Goal: Task Accomplishment & Management: Manage account settings

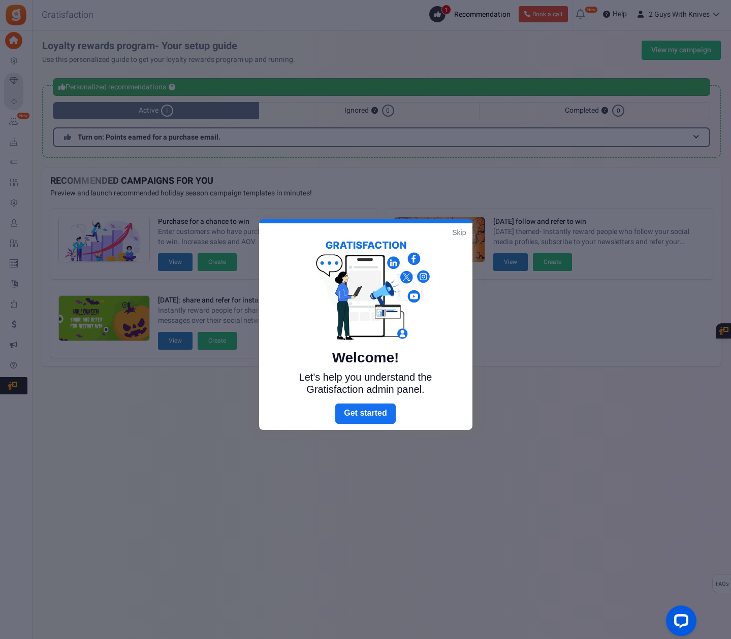
click at [457, 236] on link "Skip" at bounding box center [459, 233] width 14 height 10
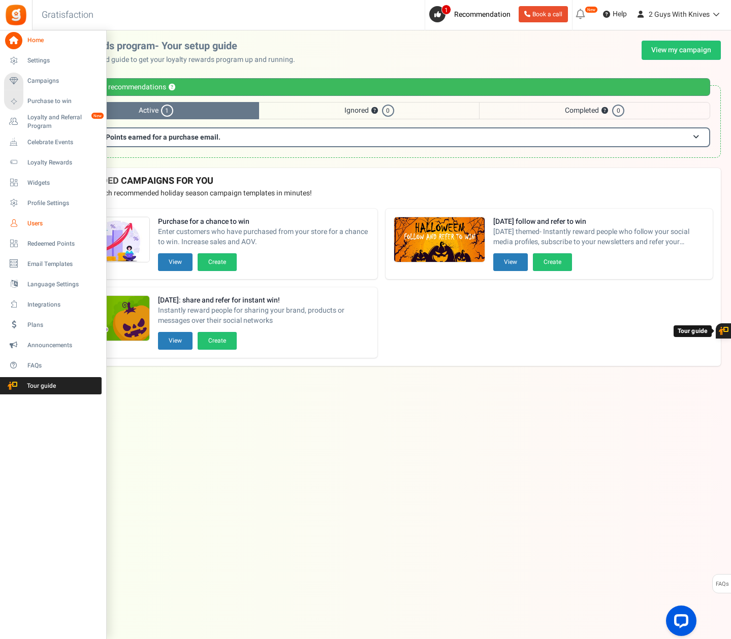
click at [33, 217] on link "Users" at bounding box center [53, 223] width 98 height 17
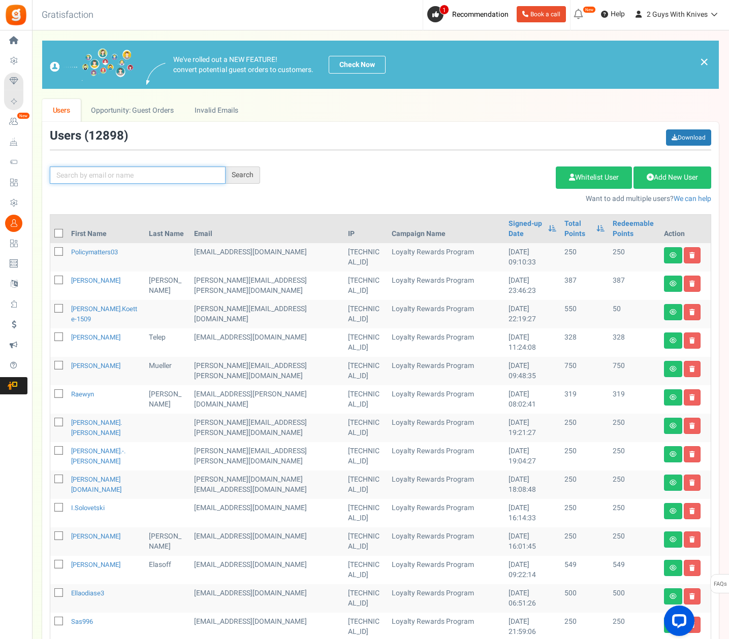
click at [177, 176] on input "text" at bounding box center [138, 175] width 176 height 17
paste input "[PERSON_NAME]"
type input "[PERSON_NAME]"
click at [246, 176] on div "Search" at bounding box center [242, 175] width 35 height 17
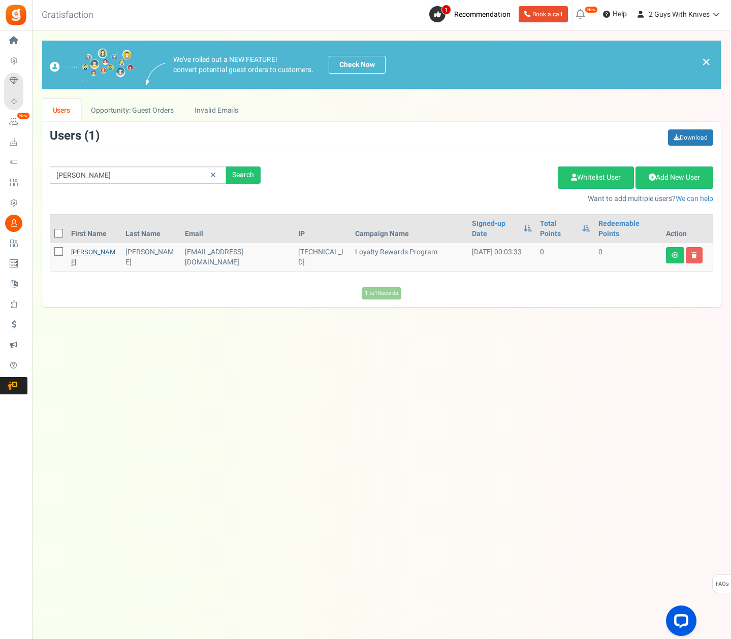
click at [87, 247] on link "[PERSON_NAME]" at bounding box center [93, 257] width 44 height 20
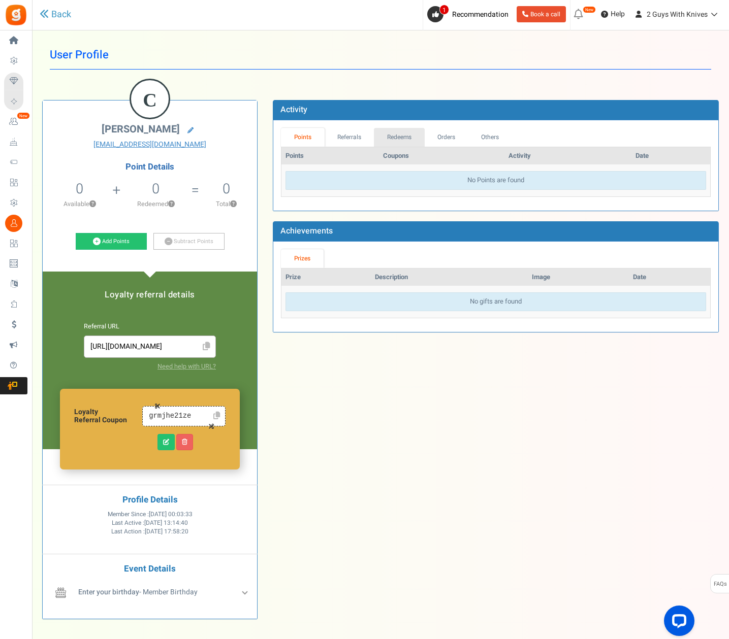
click at [408, 143] on link "Redeems" at bounding box center [399, 137] width 51 height 19
click at [361, 140] on link "Referrals" at bounding box center [350, 137] width 50 height 19
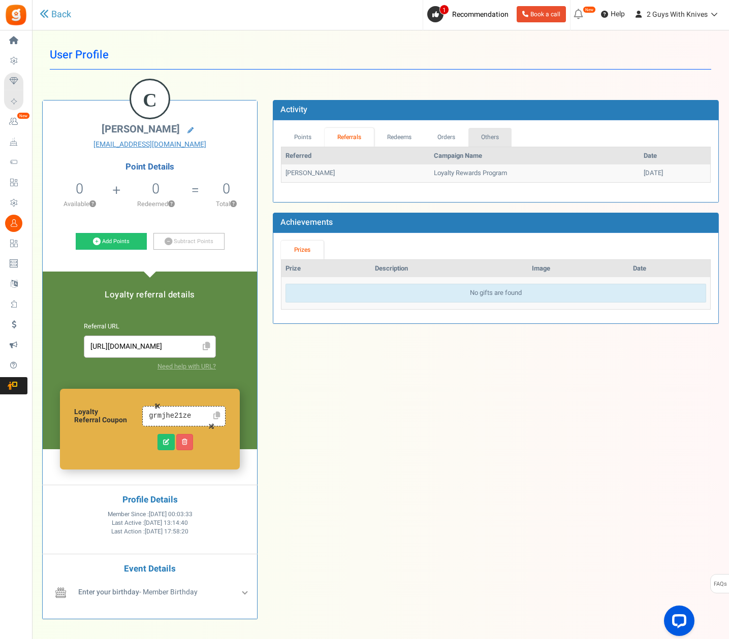
click at [491, 135] on link "Others" at bounding box center [490, 137] width 44 height 19
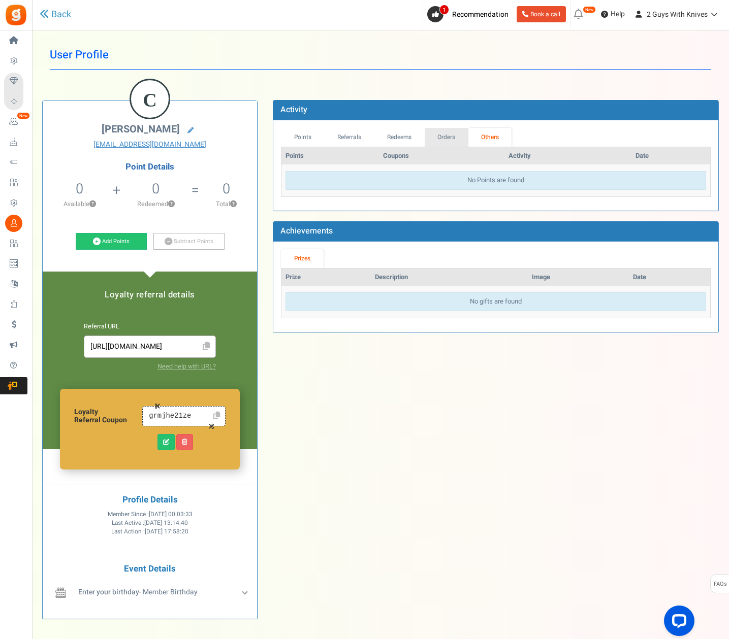
click at [433, 136] on link "Orders" at bounding box center [447, 137] width 44 height 19
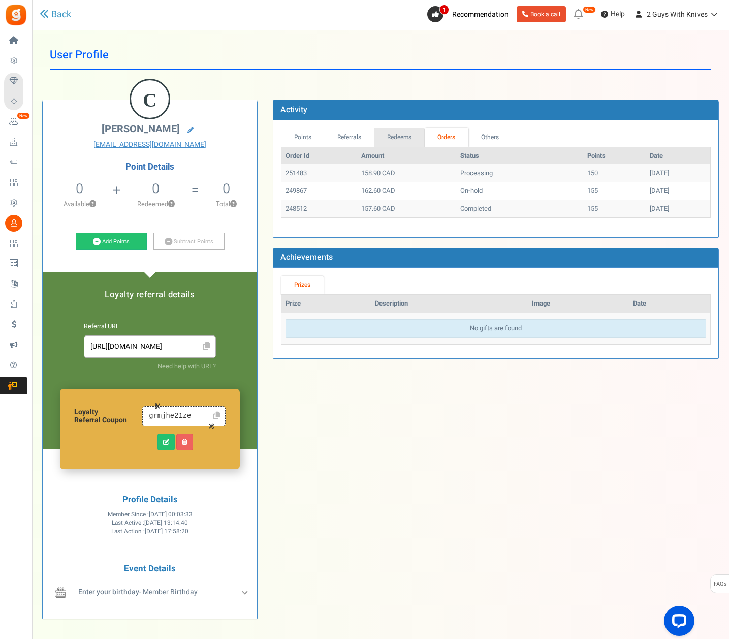
click at [408, 135] on link "Redeems" at bounding box center [399, 137] width 51 height 19
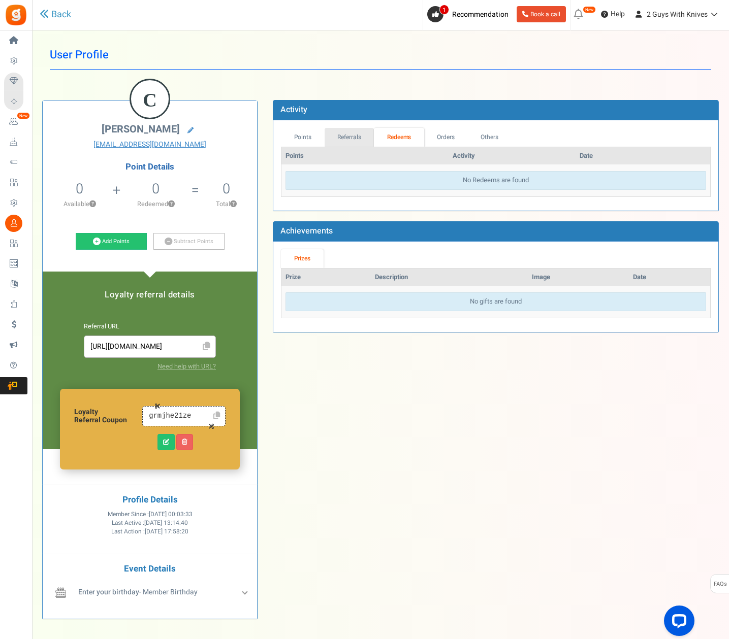
click at [371, 131] on link "Referrals" at bounding box center [350, 137] width 50 height 19
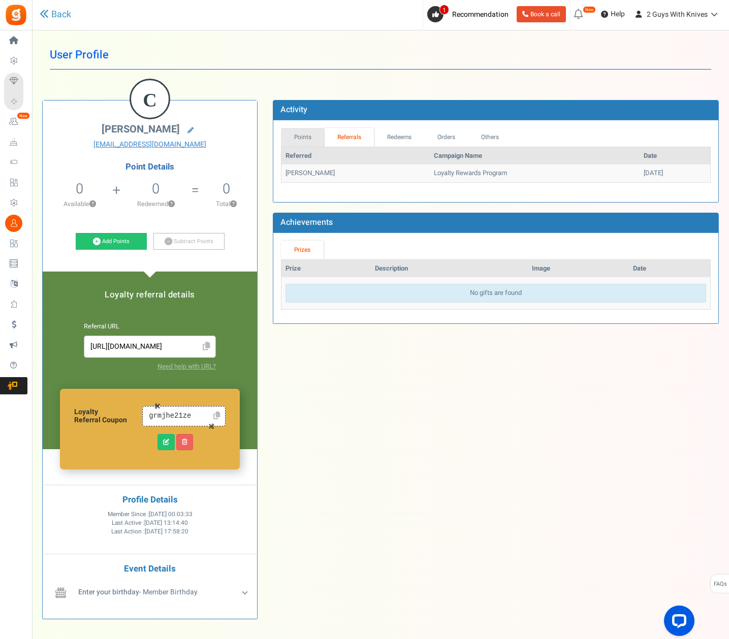
click at [305, 140] on link "Points" at bounding box center [303, 137] width 44 height 19
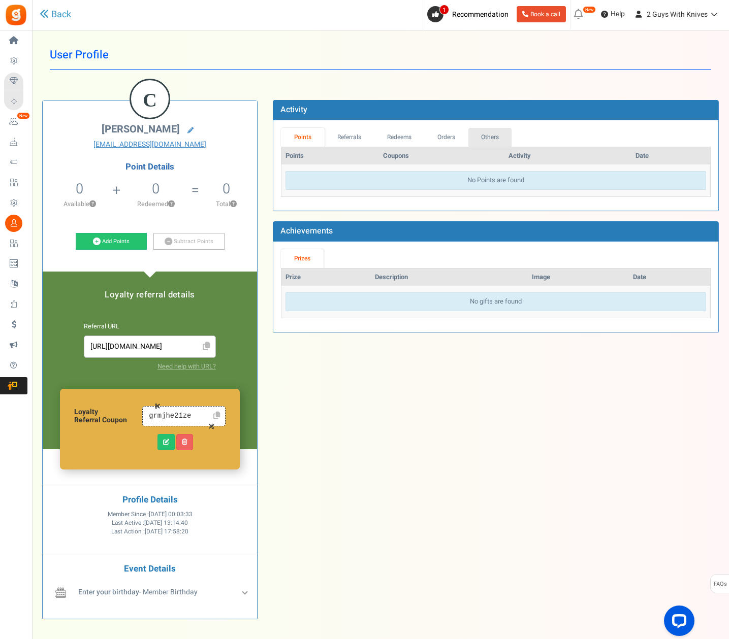
click at [474, 138] on link "Others" at bounding box center [490, 137] width 44 height 19
click at [436, 142] on link "Orders" at bounding box center [447, 137] width 44 height 19
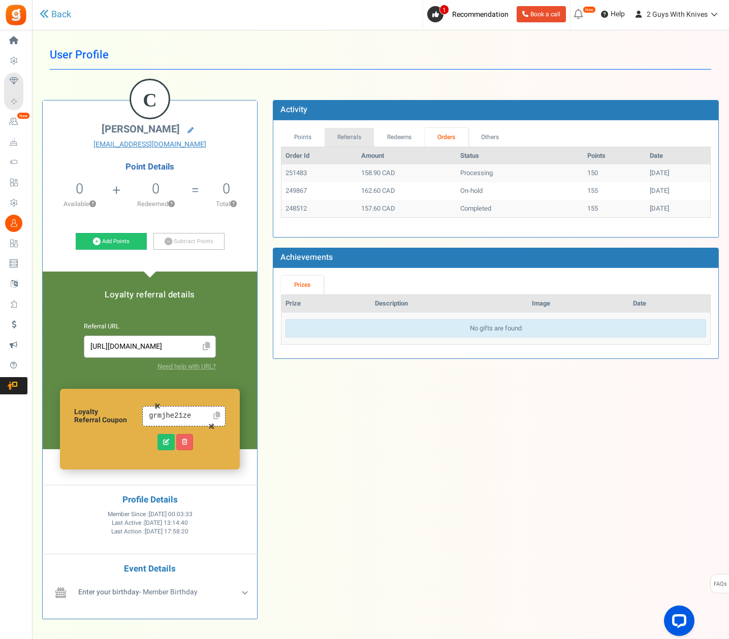
click at [348, 140] on link "Referrals" at bounding box center [350, 137] width 50 height 19
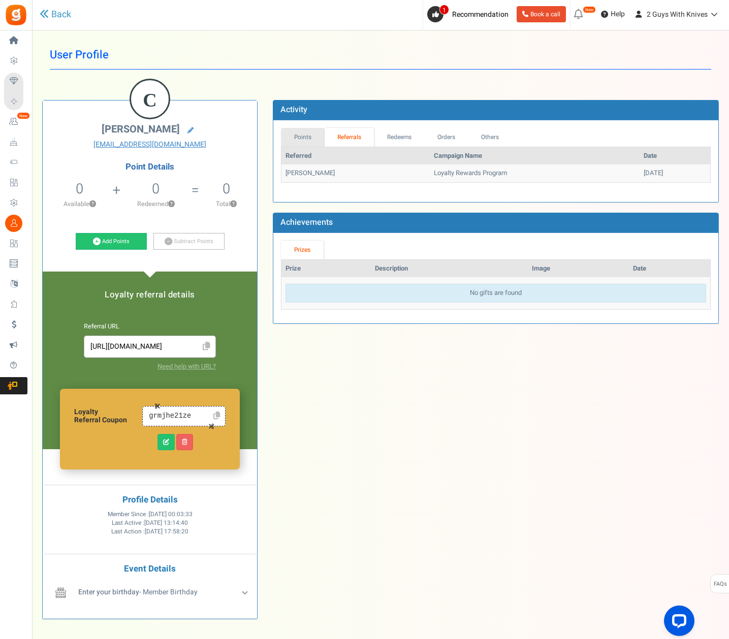
click at [316, 138] on link "Points" at bounding box center [303, 137] width 44 height 19
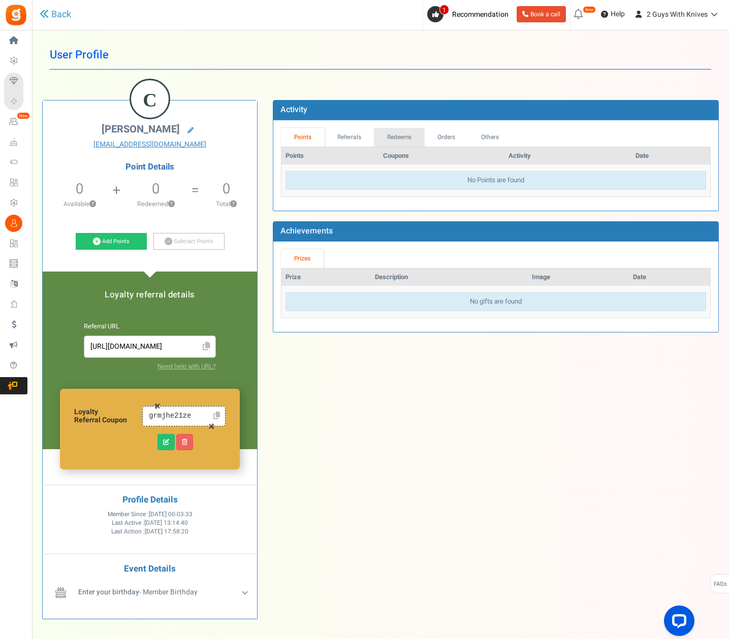
click at [377, 138] on link "Redeems" at bounding box center [399, 137] width 51 height 19
click at [438, 132] on link "Orders" at bounding box center [446, 137] width 44 height 19
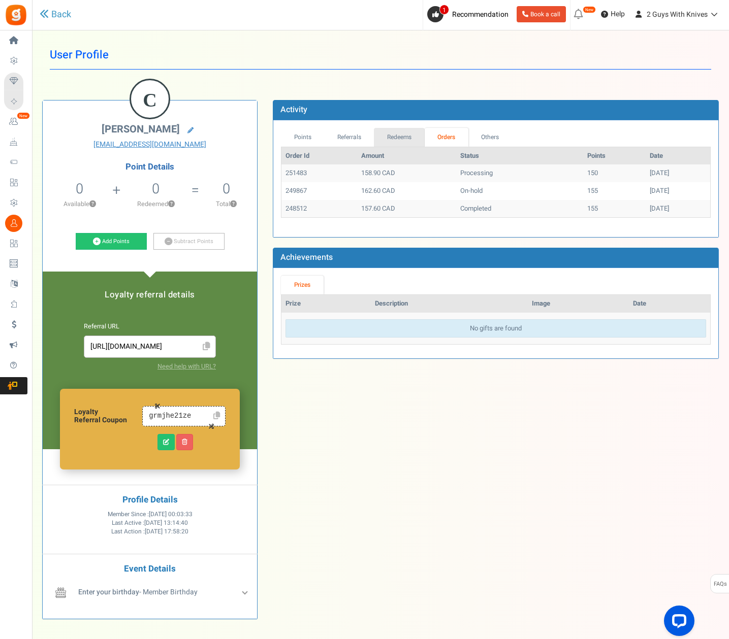
click at [386, 140] on link "Redeems" at bounding box center [399, 137] width 51 height 19
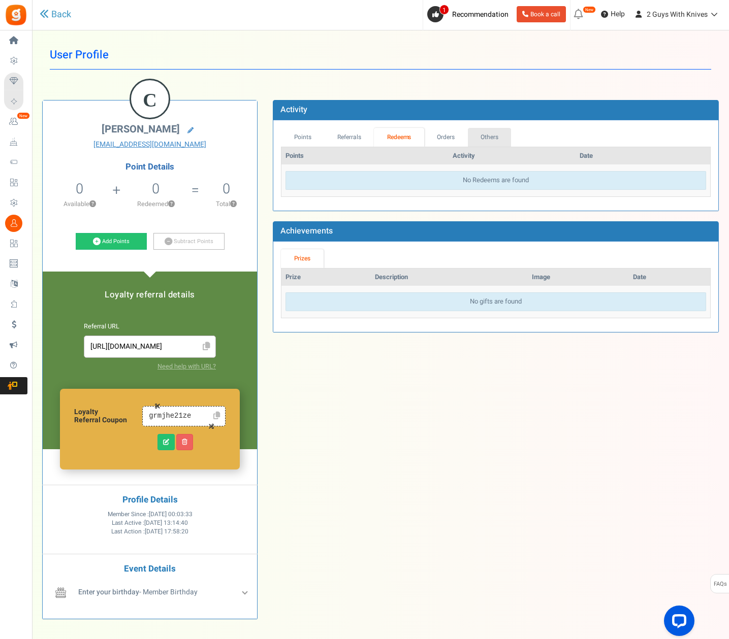
click at [498, 137] on link "Others" at bounding box center [490, 137] width 44 height 19
click at [377, 136] on link "Redeems" at bounding box center [399, 137] width 51 height 19
click at [341, 136] on link "Referrals" at bounding box center [350, 137] width 50 height 19
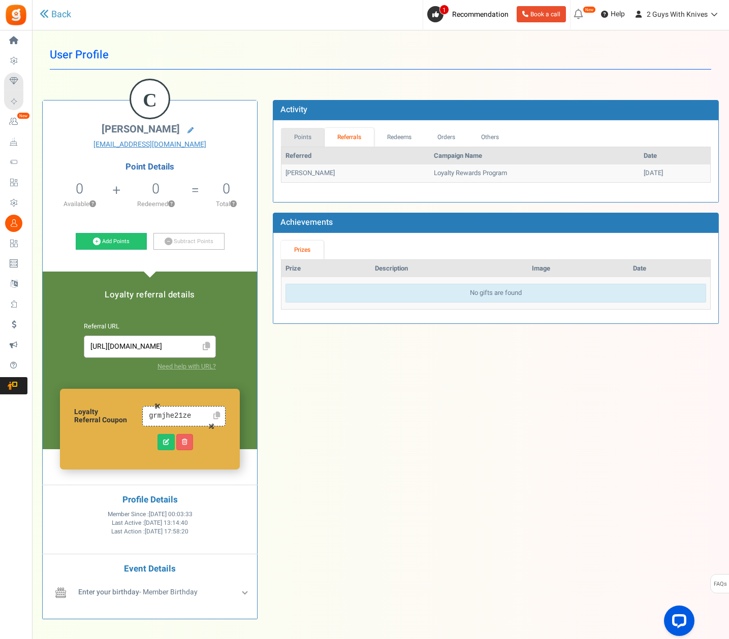
click at [301, 133] on link "Points" at bounding box center [303, 137] width 44 height 19
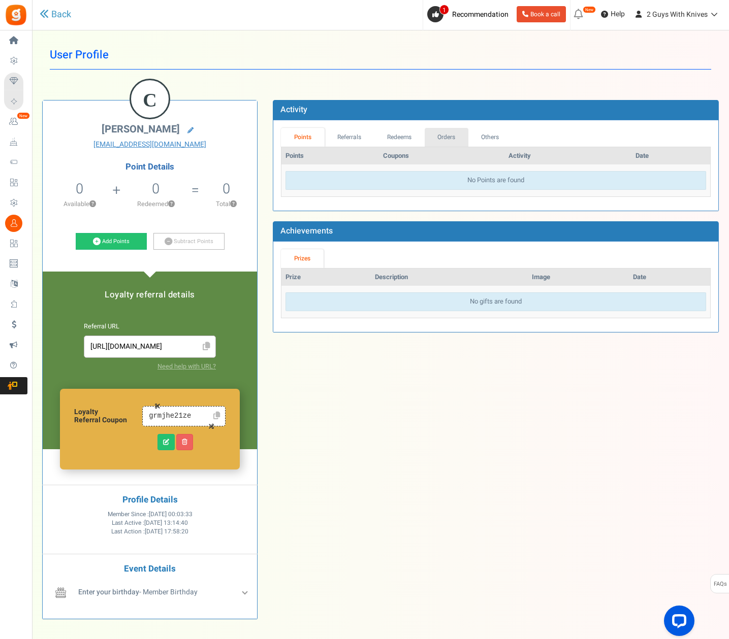
click at [438, 138] on link "Orders" at bounding box center [447, 137] width 44 height 19
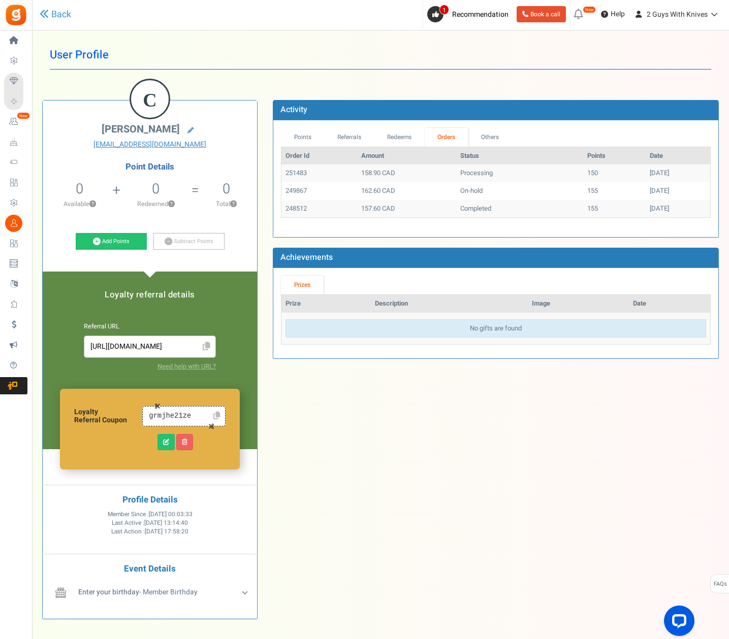
drag, startPoint x: 285, startPoint y: 172, endPoint x: 702, endPoint y: 206, distance: 417.8
click at [702, 206] on tbody "251483 158.90 CAD Processing 150 [DATE] 249867 162.60 CAD On-hold 155 [DATE] 24…" at bounding box center [495, 191] width 429 height 53
click at [402, 187] on td "162.60 CAD" at bounding box center [407, 191] width 100 height 18
click at [371, 140] on link "Referrals" at bounding box center [350, 137] width 50 height 19
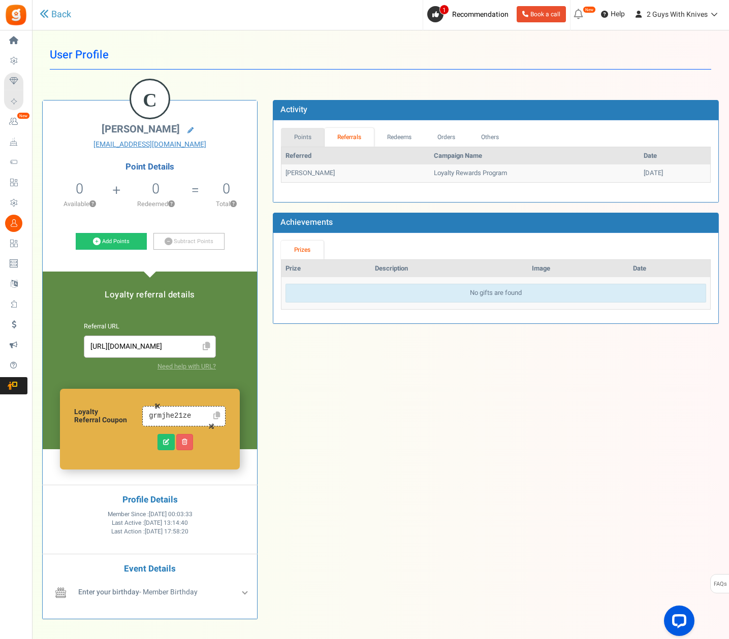
click at [304, 134] on link "Points" at bounding box center [303, 137] width 44 height 19
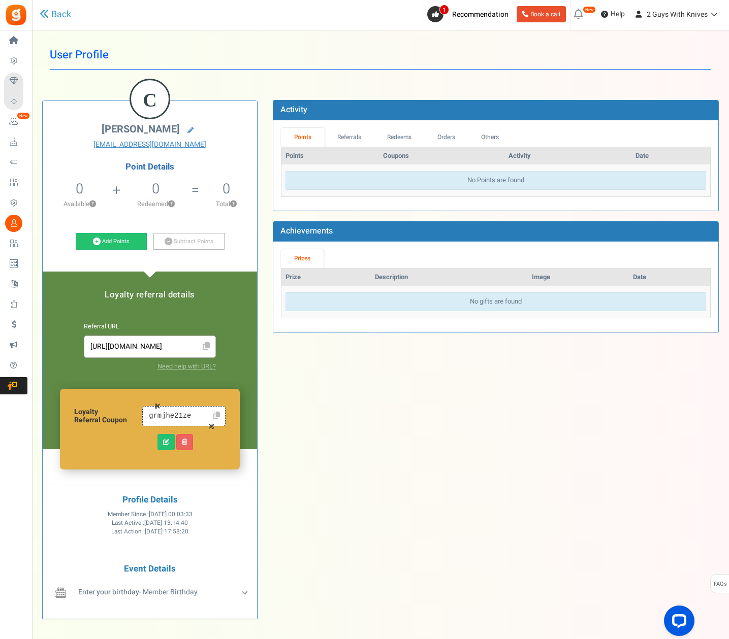
click at [330, 147] on table "Points Coupons Activity Date No Points are found" at bounding box center [496, 172] width 430 height 50
click at [336, 140] on link "Referrals" at bounding box center [350, 137] width 50 height 19
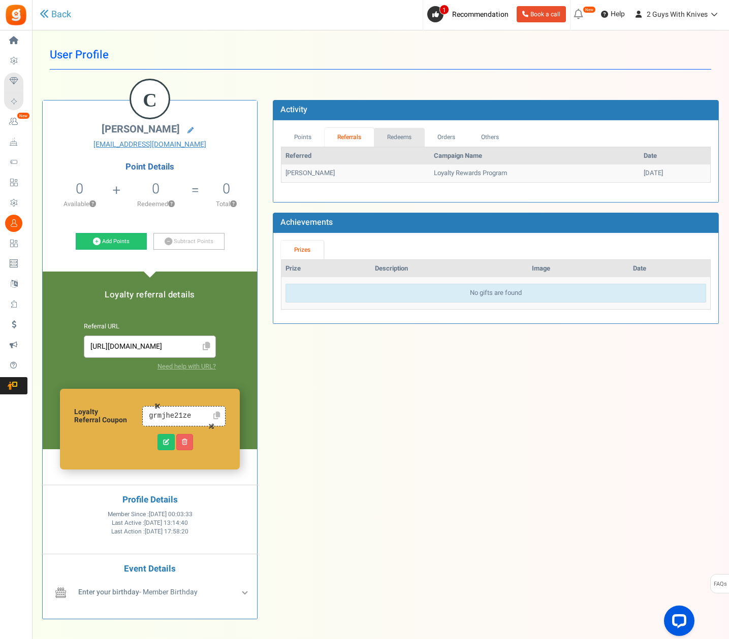
click at [397, 141] on link "Redeems" at bounding box center [399, 137] width 51 height 19
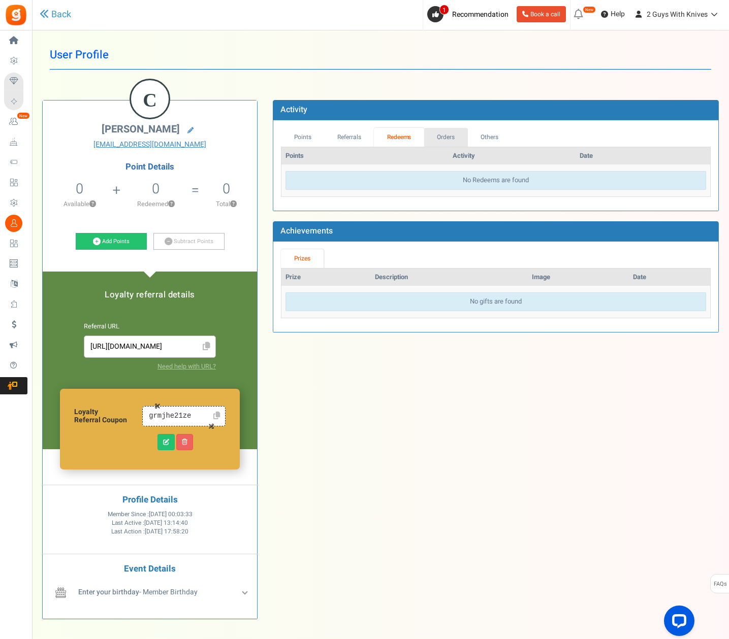
click at [441, 141] on link "Orders" at bounding box center [446, 137] width 44 height 19
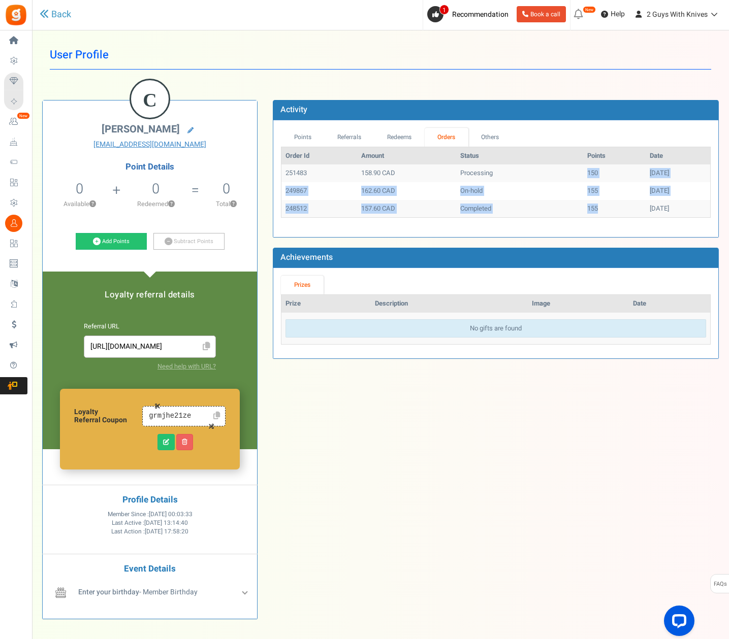
drag, startPoint x: 567, startPoint y: 171, endPoint x: 581, endPoint y: 206, distance: 37.8
click at [581, 206] on tbody "251483 158.90 CAD Processing 150 [DATE] 249867 162.60 CAD On-hold 155 [DATE] 24…" at bounding box center [495, 191] width 429 height 53
click at [583, 206] on td "155" at bounding box center [614, 209] width 62 height 18
drag, startPoint x: 108, startPoint y: 126, endPoint x: 174, endPoint y: 133, distance: 66.3
click at [174, 133] on span "[PERSON_NAME]" at bounding box center [141, 129] width 78 height 15
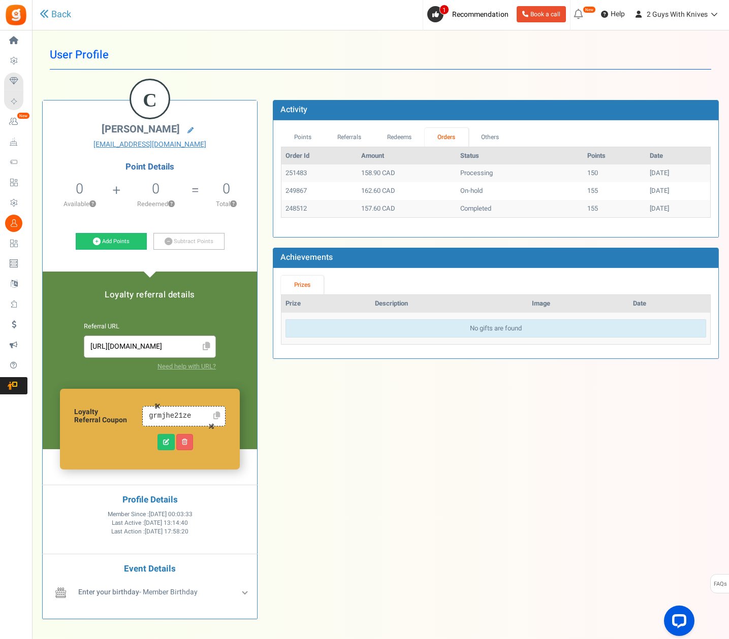
copy span "[PERSON_NAME]"
click at [491, 135] on link "Others" at bounding box center [490, 137] width 44 height 19
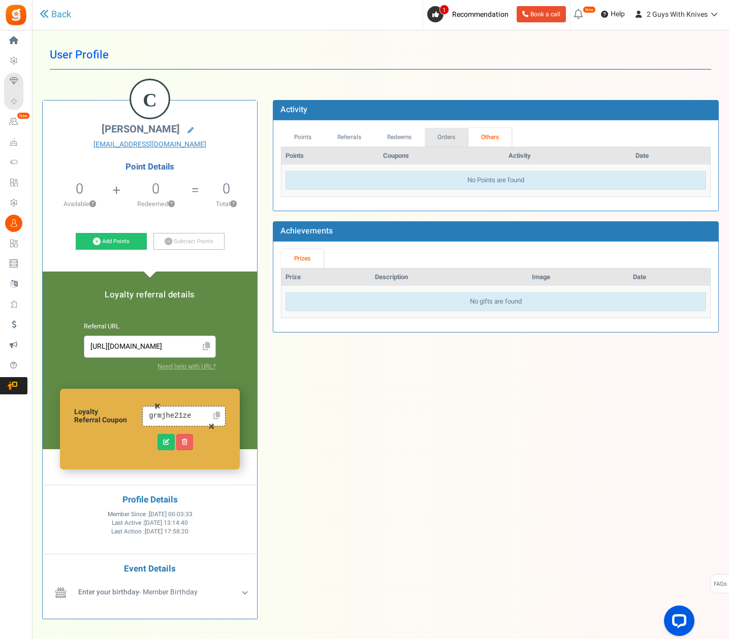
click at [460, 139] on link "Orders" at bounding box center [447, 137] width 44 height 19
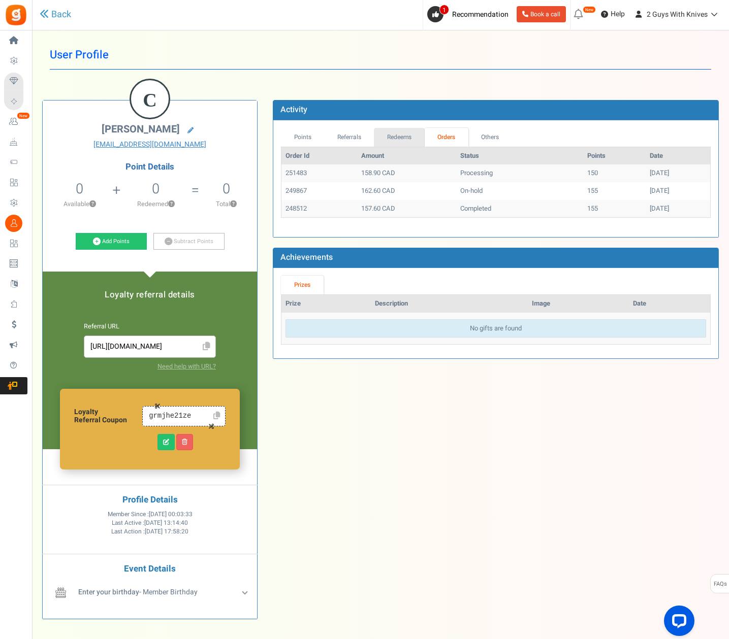
click at [399, 140] on link "Redeems" at bounding box center [399, 137] width 51 height 19
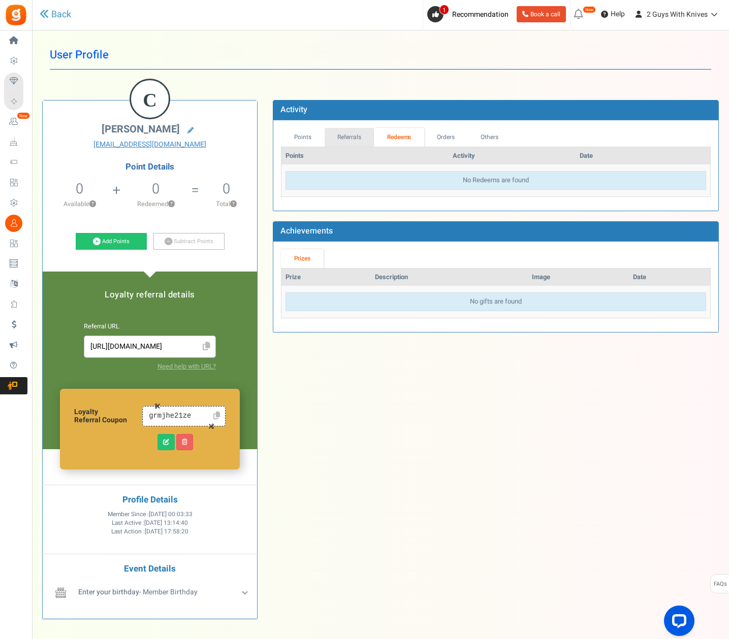
click at [330, 135] on link "Referrals" at bounding box center [350, 137] width 50 height 19
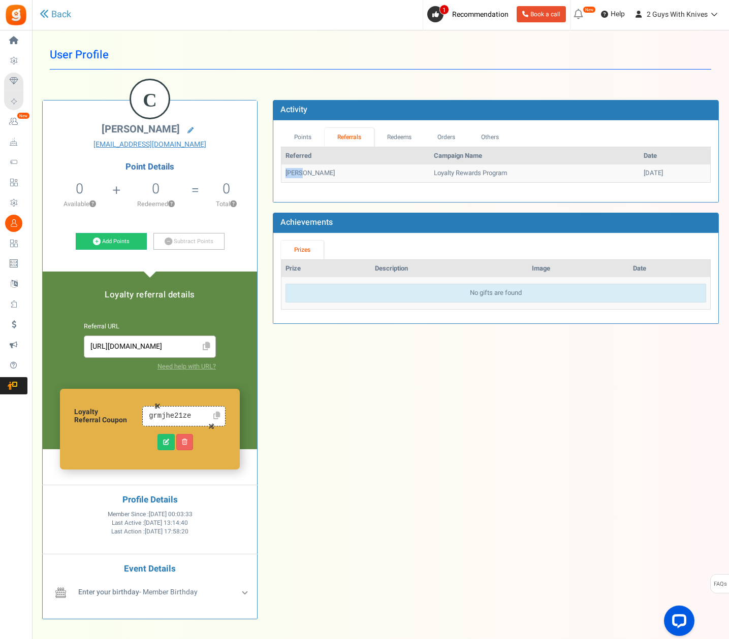
drag, startPoint x: 286, startPoint y: 173, endPoint x: 363, endPoint y: 172, distance: 76.2
click at [301, 174] on td "[PERSON_NAME]" at bounding box center [355, 174] width 148 height 18
drag, startPoint x: 373, startPoint y: 171, endPoint x: 654, endPoint y: 172, distance: 280.8
click at [654, 172] on tr "[PERSON_NAME] Rewards Program [DATE]" at bounding box center [495, 174] width 429 height 18
drag, startPoint x: 654, startPoint y: 172, endPoint x: 536, endPoint y: 155, distance: 118.5
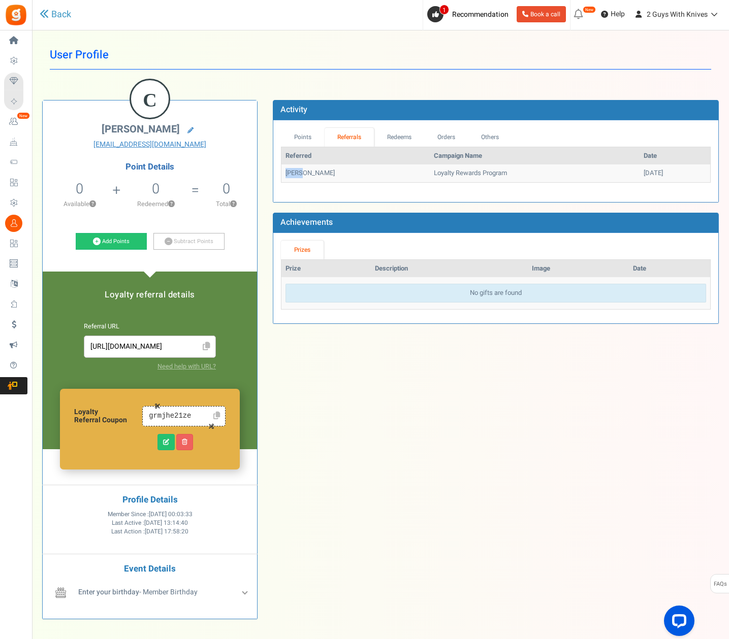
click at [654, 172] on td "[DATE]" at bounding box center [674, 174] width 71 height 18
click at [418, 133] on link "Redeems" at bounding box center [399, 137] width 51 height 19
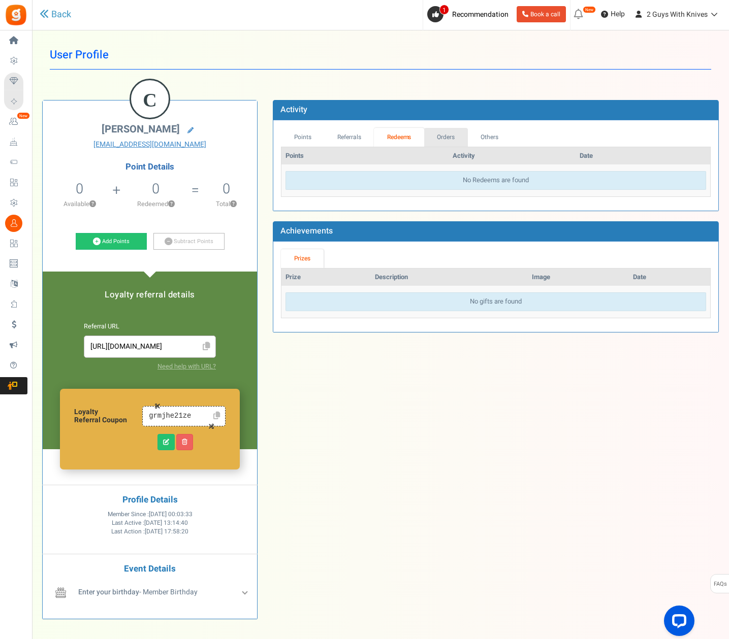
click at [444, 133] on link "Orders" at bounding box center [446, 137] width 44 height 19
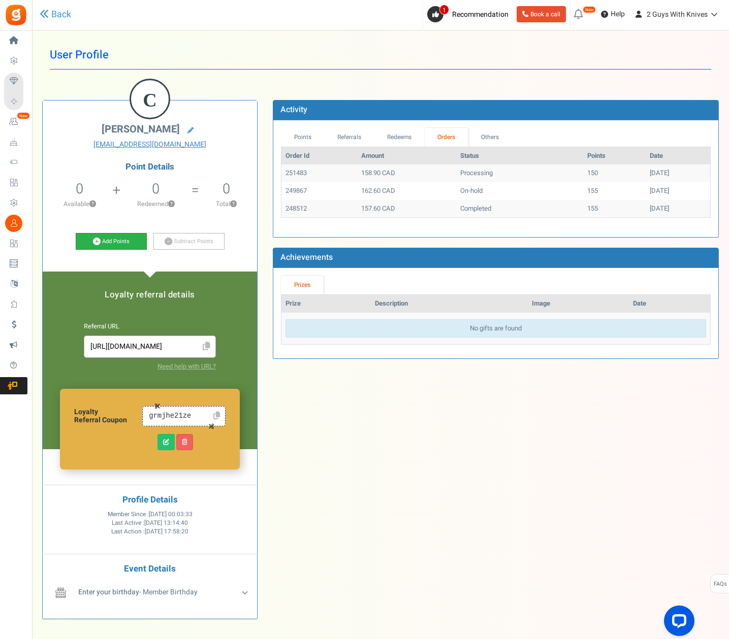
click at [113, 244] on link "Add Points" at bounding box center [111, 241] width 71 height 17
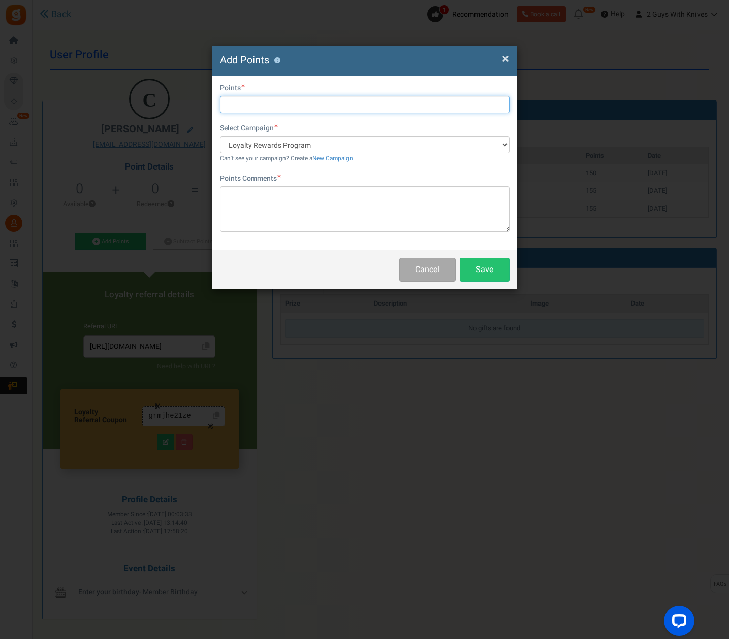
click at [296, 107] on input "text" at bounding box center [364, 104] width 289 height 17
type input "500"
click at [484, 271] on button "Save" at bounding box center [485, 270] width 50 height 24
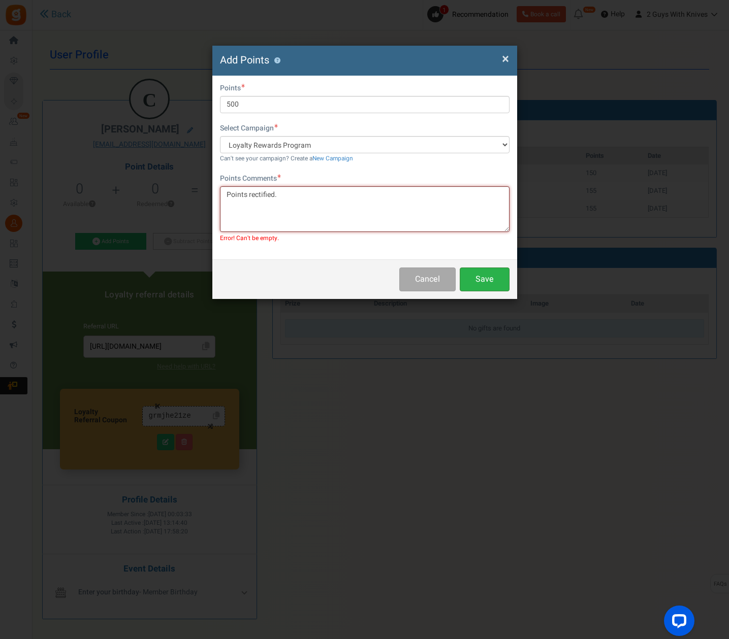
type textarea "Points rectified."
click at [490, 285] on button "Save" at bounding box center [485, 280] width 50 height 24
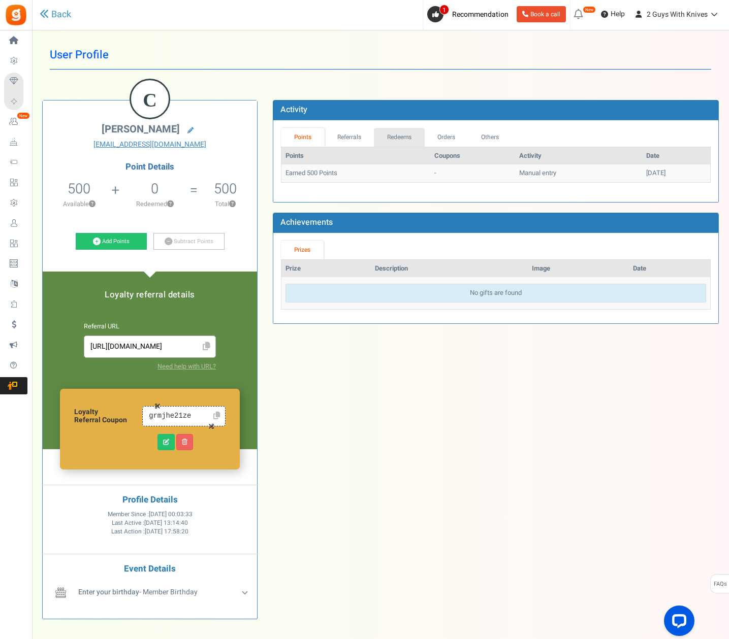
click at [382, 138] on link "Redeems" at bounding box center [399, 137] width 51 height 19
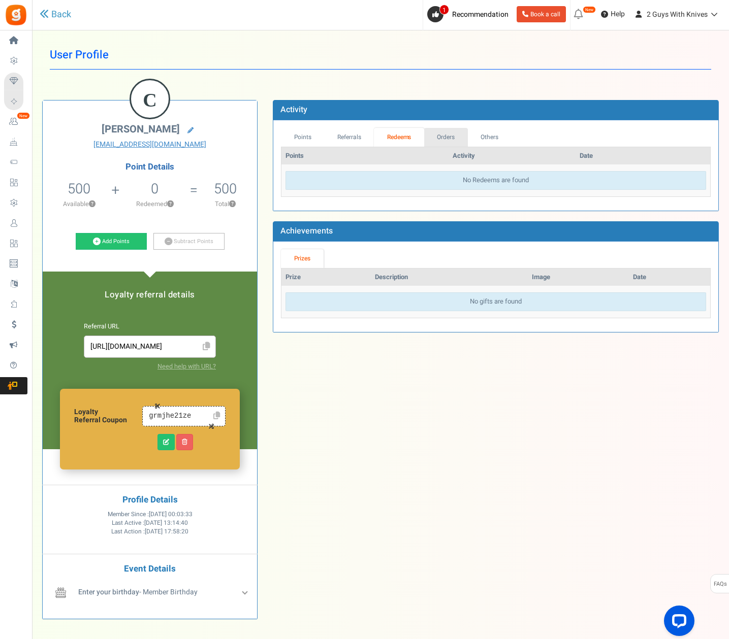
click at [448, 135] on link "Orders" at bounding box center [446, 137] width 44 height 19
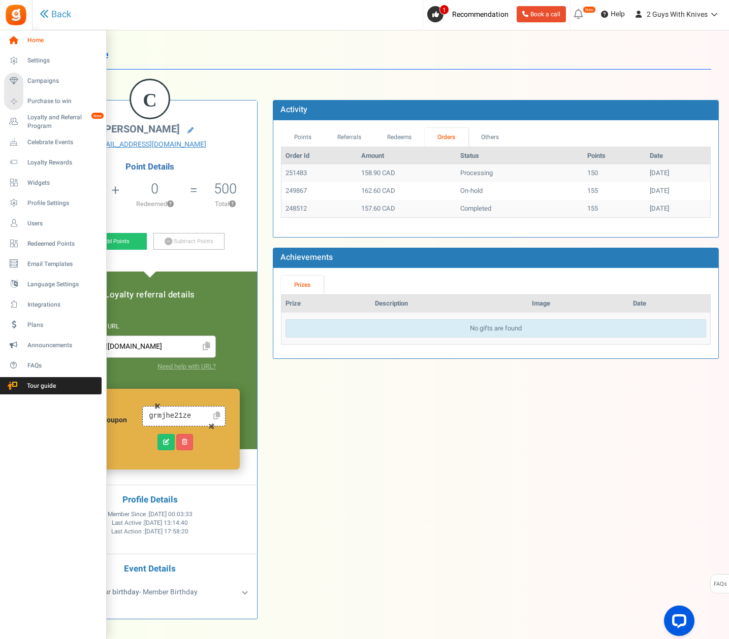
click at [17, 40] on icon at bounding box center [13, 40] width 17 height 17
